Goal: Information Seeking & Learning: Learn about a topic

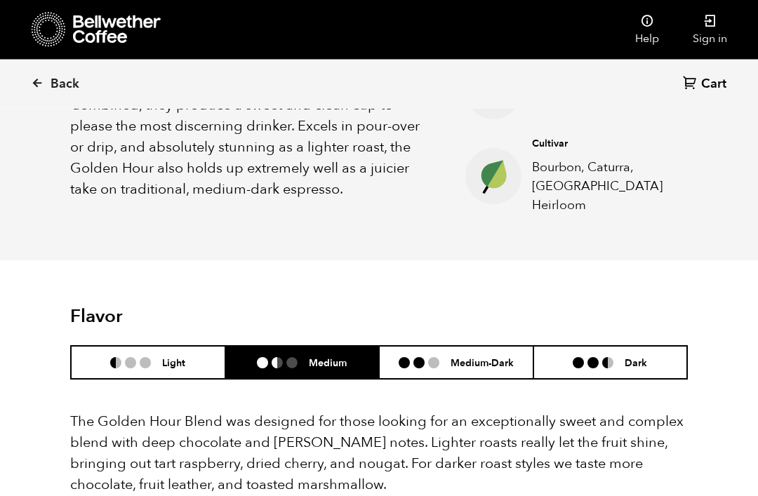
scroll to position [640, 0]
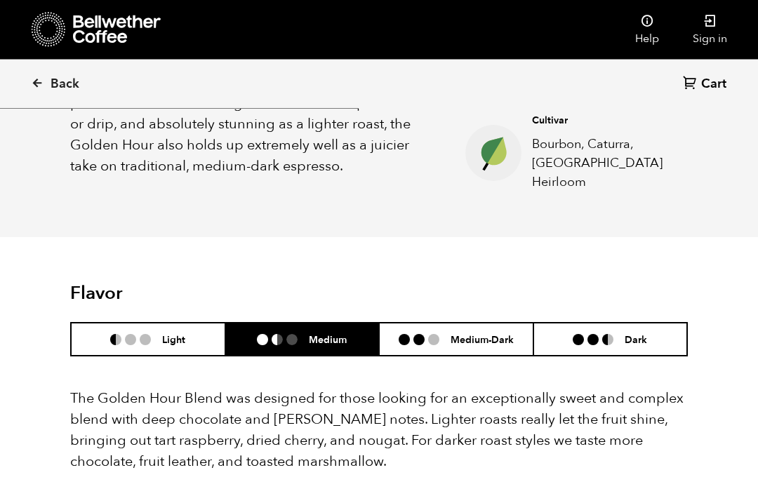
click at [51, 81] on span "Back" at bounding box center [65, 84] width 29 height 17
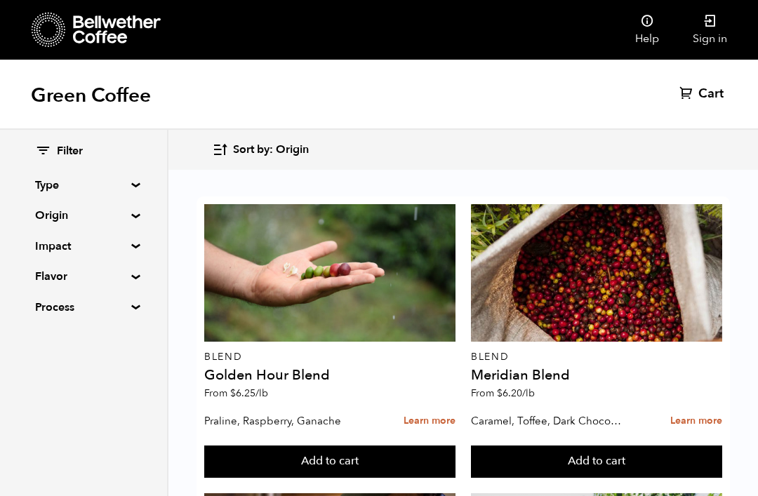
scroll to position [1237, 0]
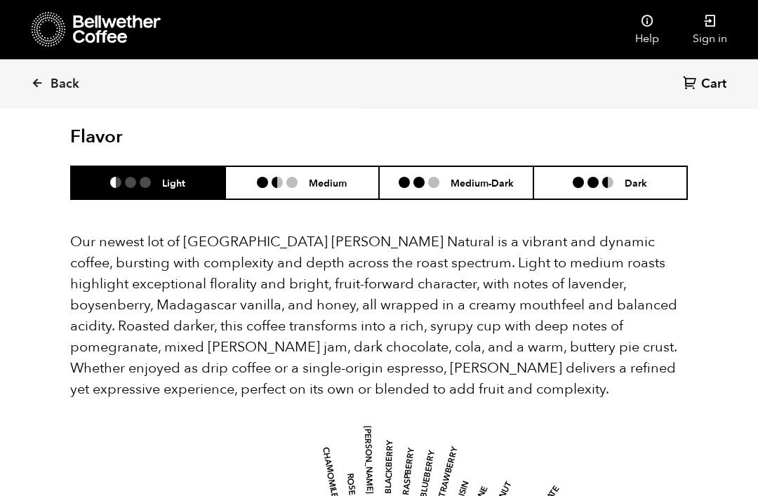
scroll to position [1275, 0]
click at [643, 166] on li "Dark" at bounding box center [610, 182] width 154 height 33
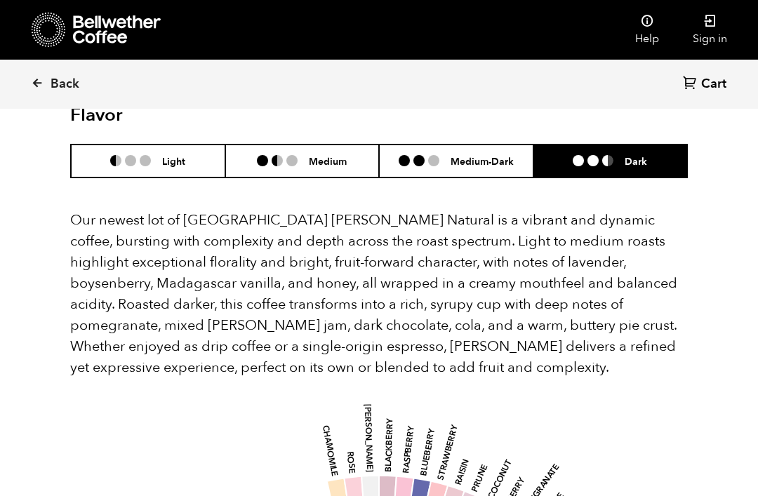
scroll to position [1299, 0]
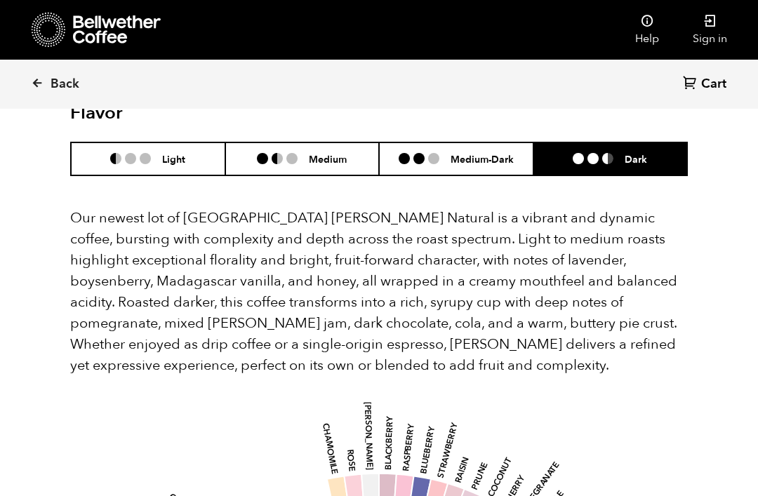
click at [327, 153] on h6 "Medium" at bounding box center [328, 159] width 38 height 12
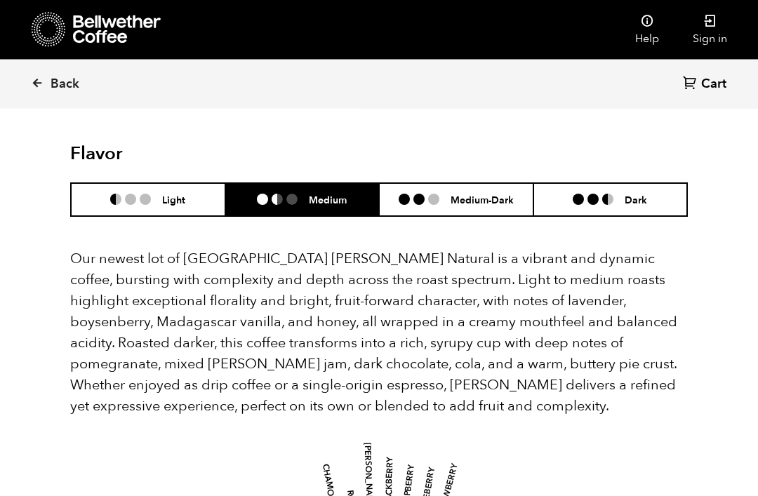
scroll to position [1260, 0]
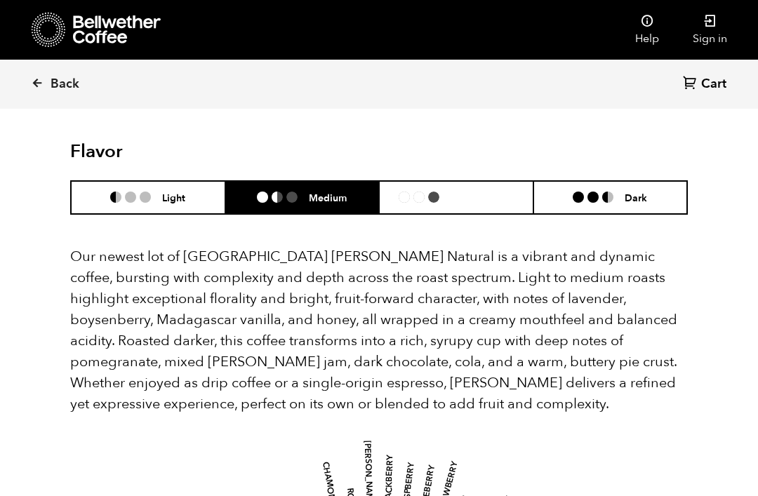
click at [486, 195] on h6 "Medium-Dark" at bounding box center [482, 198] width 63 height 12
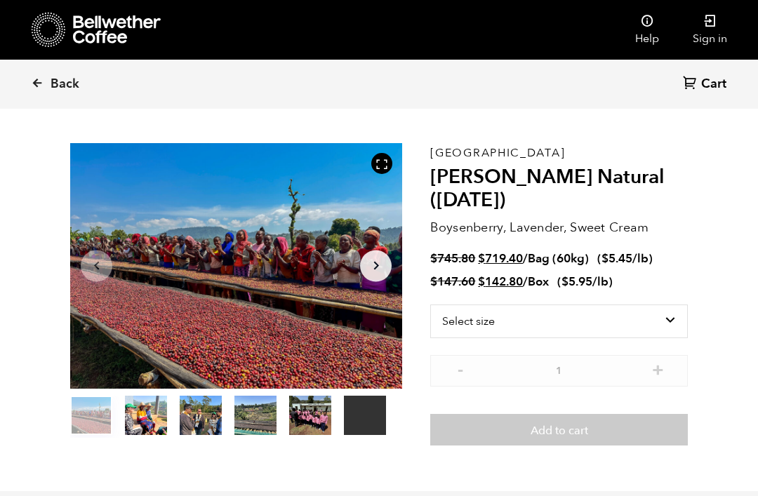
scroll to position [0, 0]
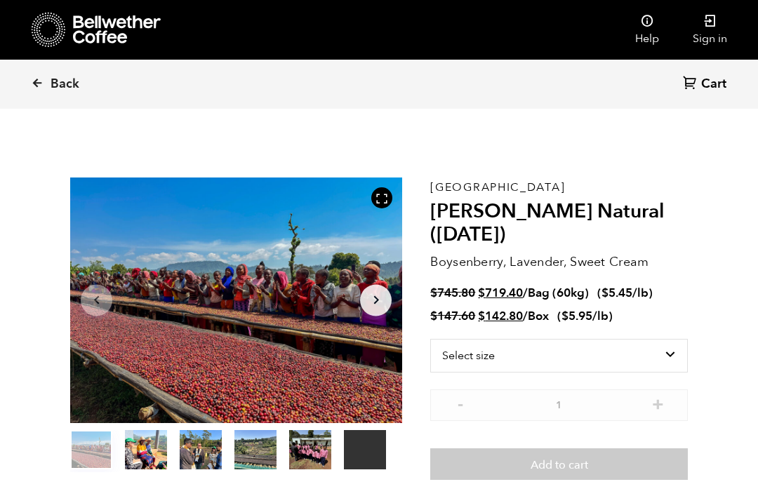
click at [67, 82] on span "Back" at bounding box center [65, 84] width 29 height 17
